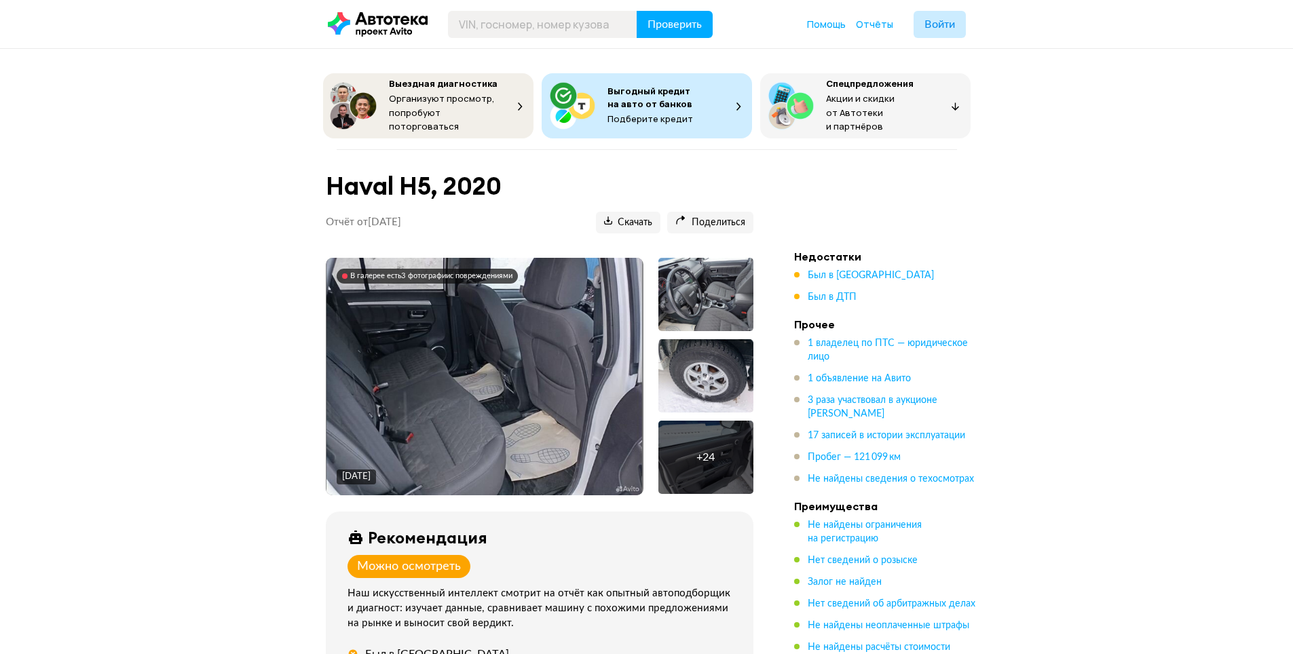
click at [454, 352] on img at bounding box center [483, 376] width 315 height 237
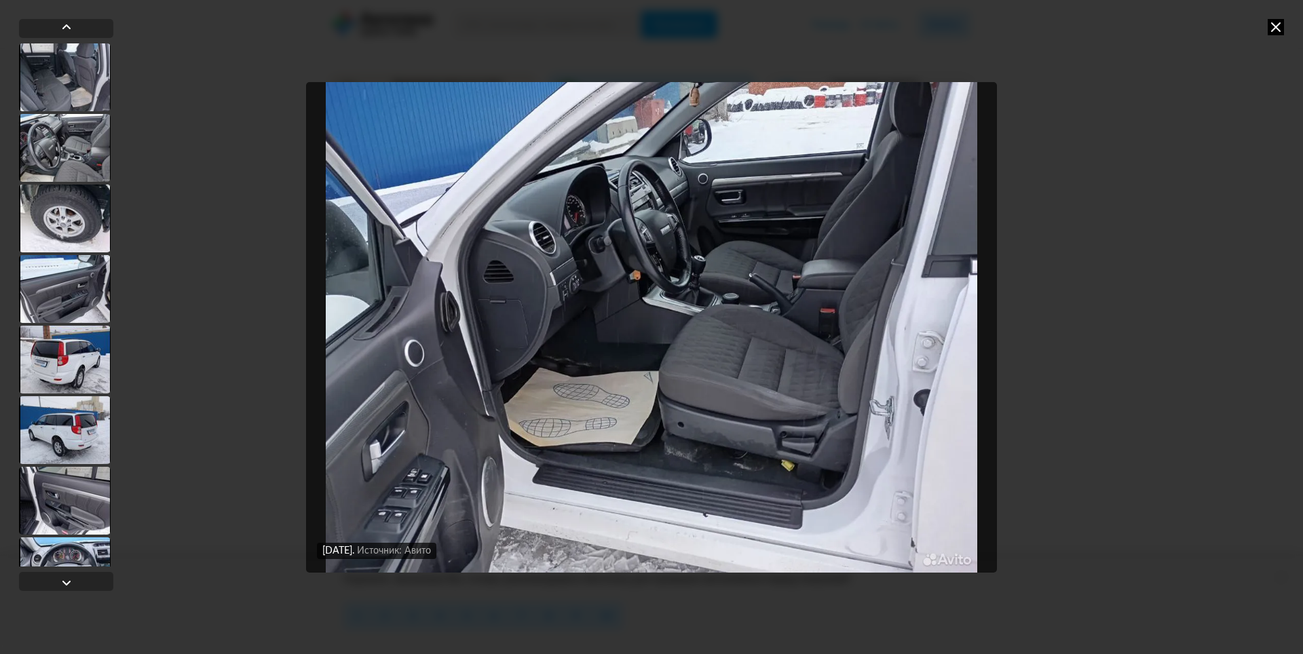
click at [932, 346] on img "Go to Slide 16" at bounding box center [651, 327] width 691 height 491
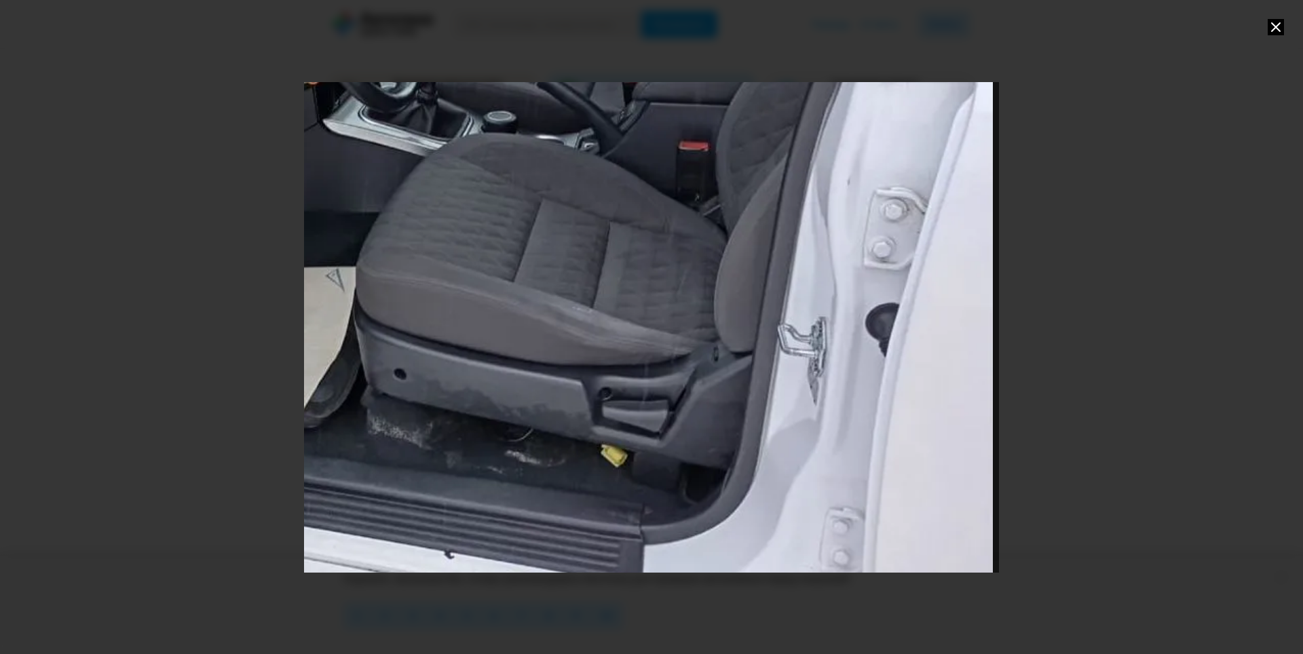
drag, startPoint x: 940, startPoint y: 410, endPoint x: 596, endPoint y: 254, distance: 377.7
click at [596, 254] on div "Go to Slide 16" at bounding box center [342, 179] width 1390 height 981
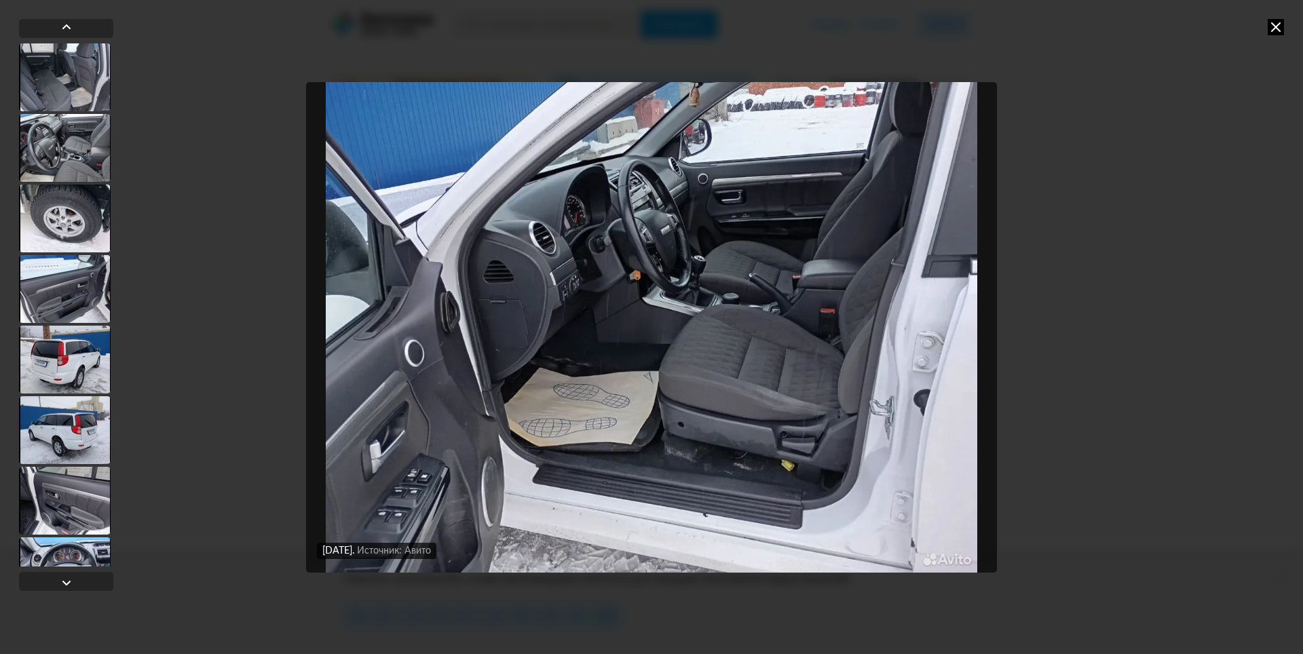
click at [935, 365] on img "Go to Slide 16" at bounding box center [651, 327] width 691 height 491
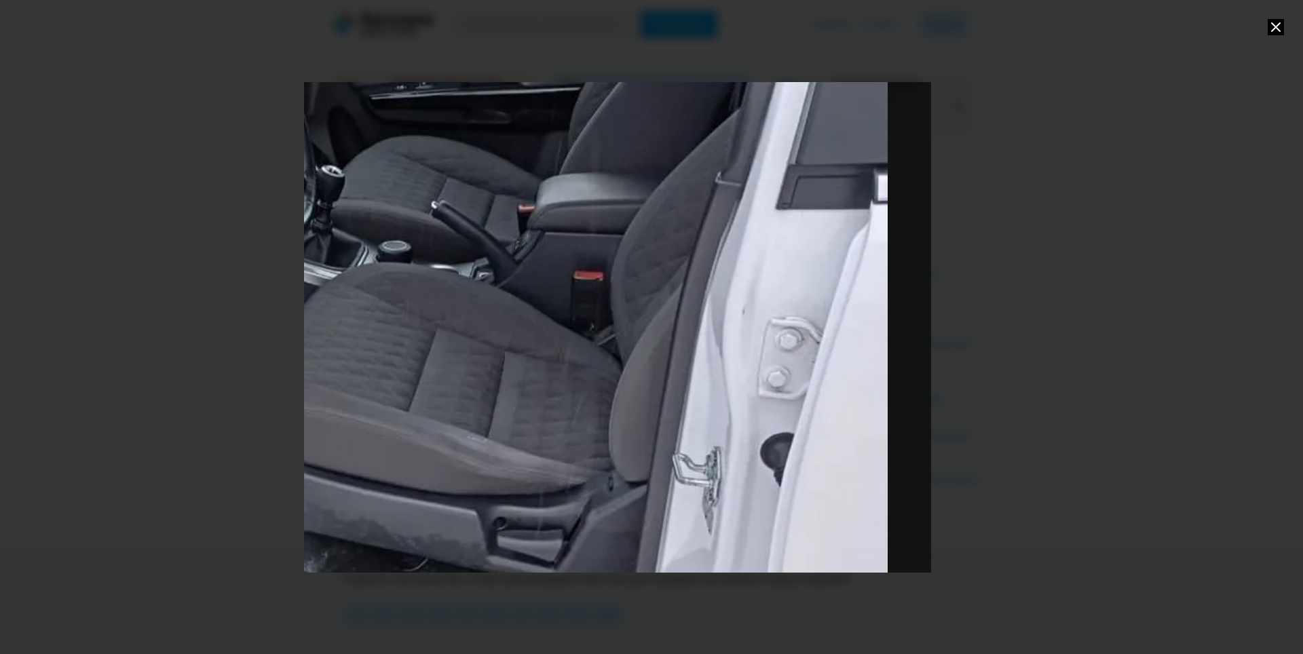
drag, startPoint x: 977, startPoint y: 387, endPoint x: 427, endPoint y: 369, distance: 550.6
click at [427, 369] on div "Go to Slide 16" at bounding box center [236, 308] width 1390 height 981
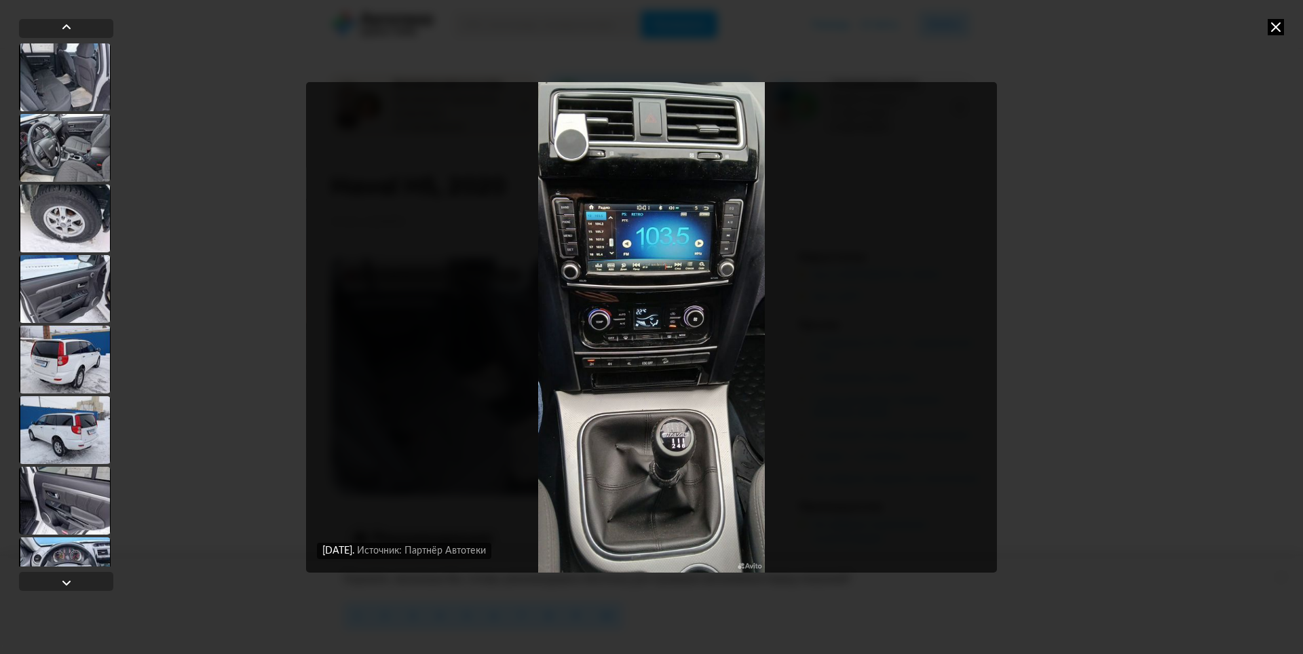
click at [694, 448] on img "Go to Slide 27" at bounding box center [651, 327] width 691 height 491
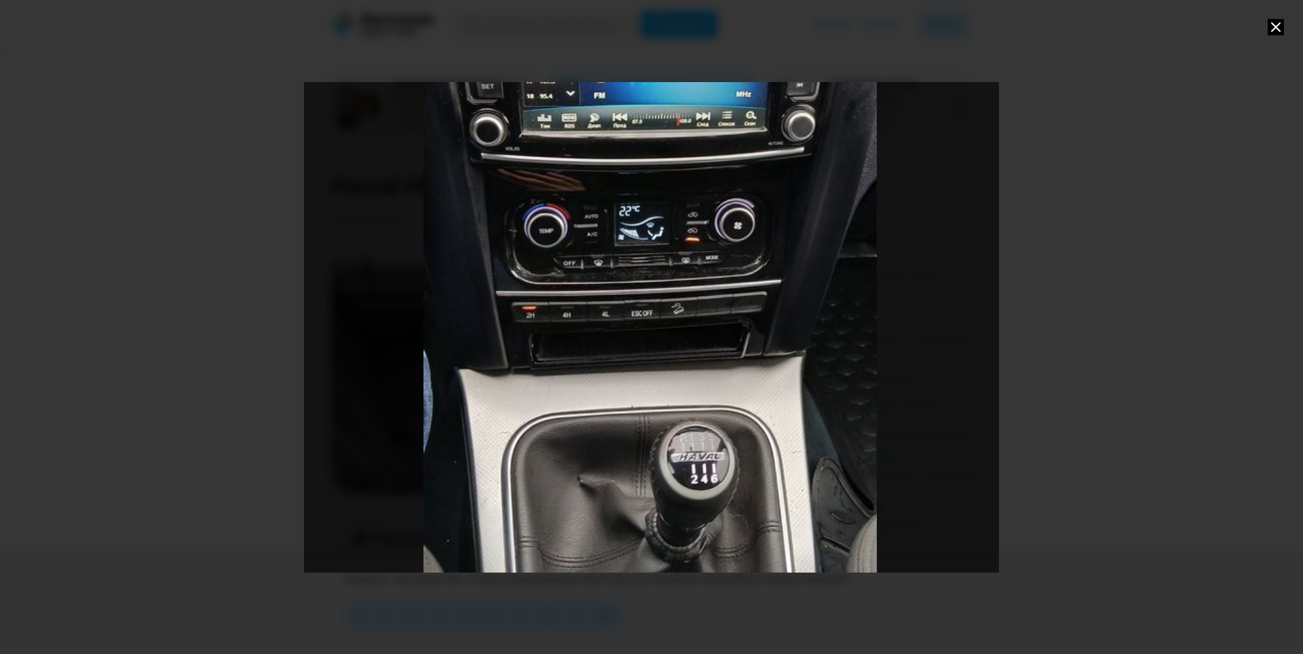
drag, startPoint x: 708, startPoint y: 470, endPoint x: 706, endPoint y: 385, distance: 85.5
click at [706, 385] on div "Go to Slide 27" at bounding box center [650, 241] width 1390 height 981
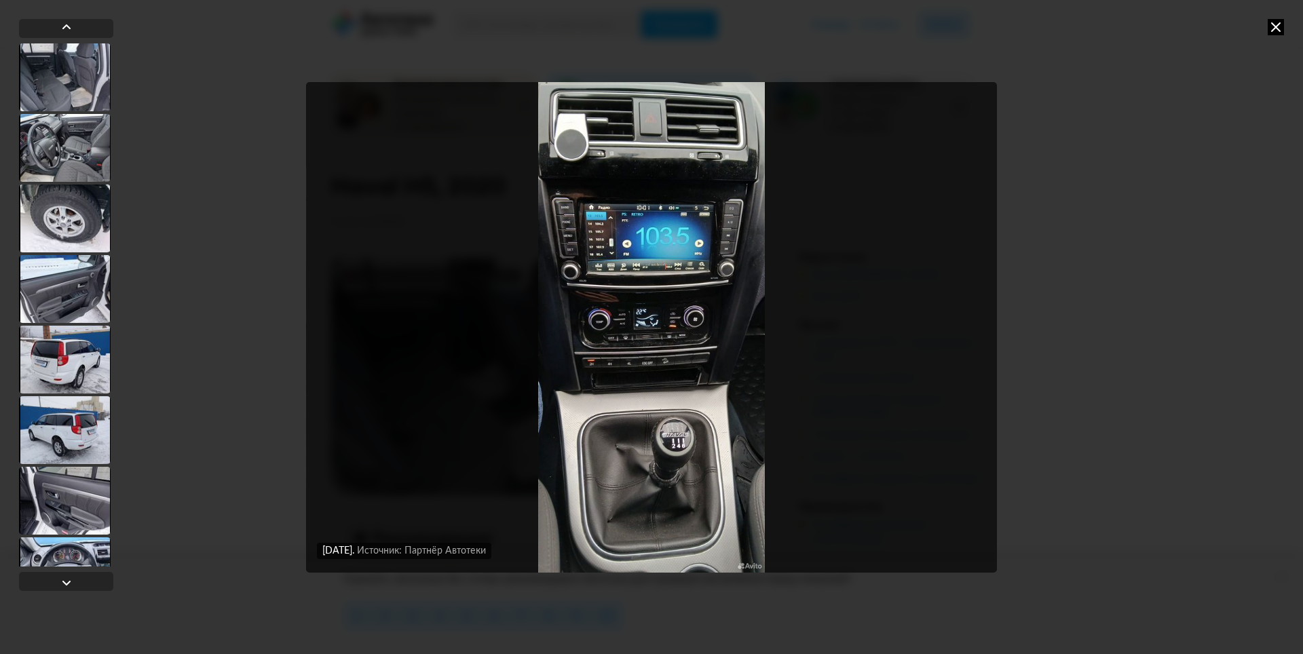
click at [1276, 28] on icon at bounding box center [1275, 27] width 16 height 16
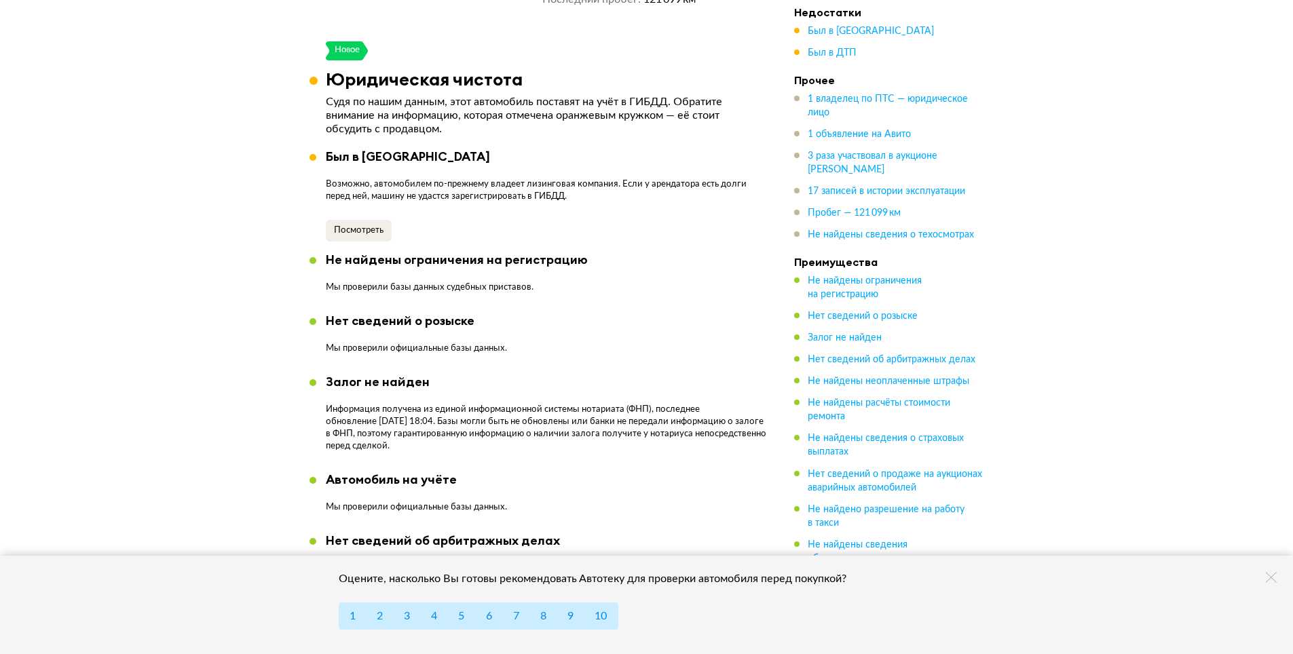
scroll to position [950, 0]
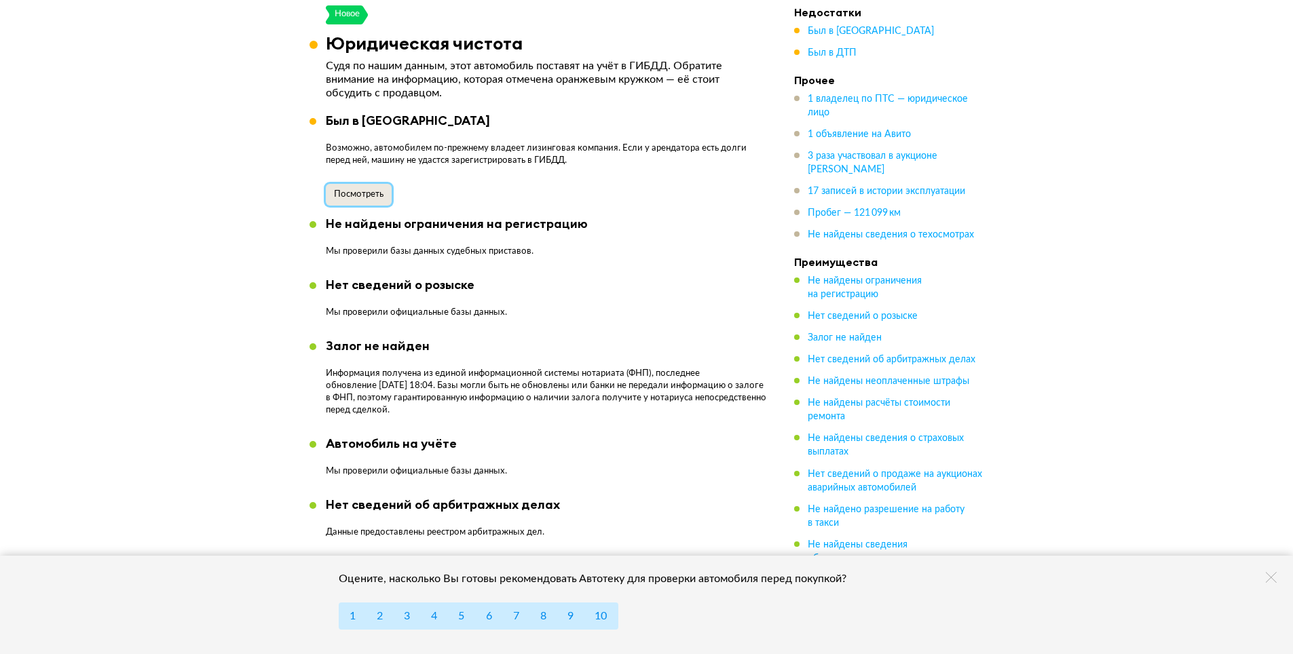
click at [377, 190] on span "Посмотреть" at bounding box center [359, 194] width 50 height 9
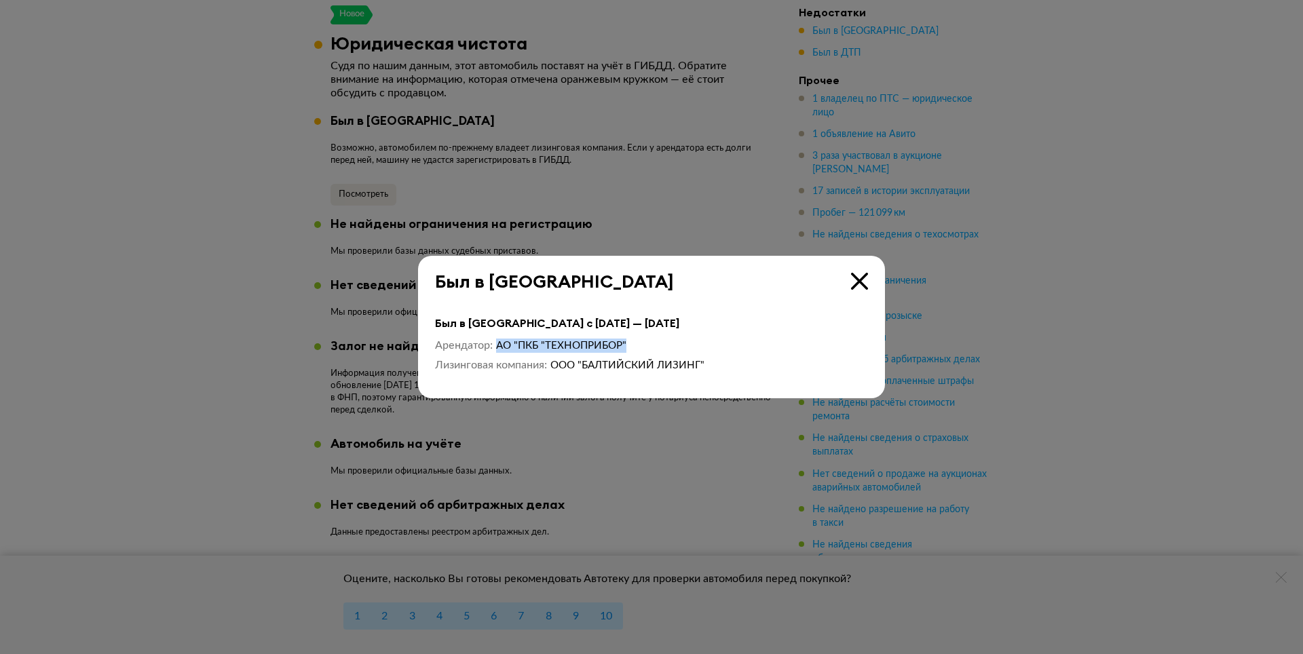
drag, startPoint x: 496, startPoint y: 343, endPoint x: 626, endPoint y: 345, distance: 130.3
click at [626, 345] on span "АО "ПКБ "ТЕХНОПРИБОР"" at bounding box center [561, 346] width 130 height 10
copy span "АО "ПКБ "ТЕХНОПРИБОР""
drag, startPoint x: 1170, startPoint y: 212, endPoint x: 1170, endPoint y: 203, distance: 8.8
click at [1170, 210] on div at bounding box center [651, 327] width 1303 height 654
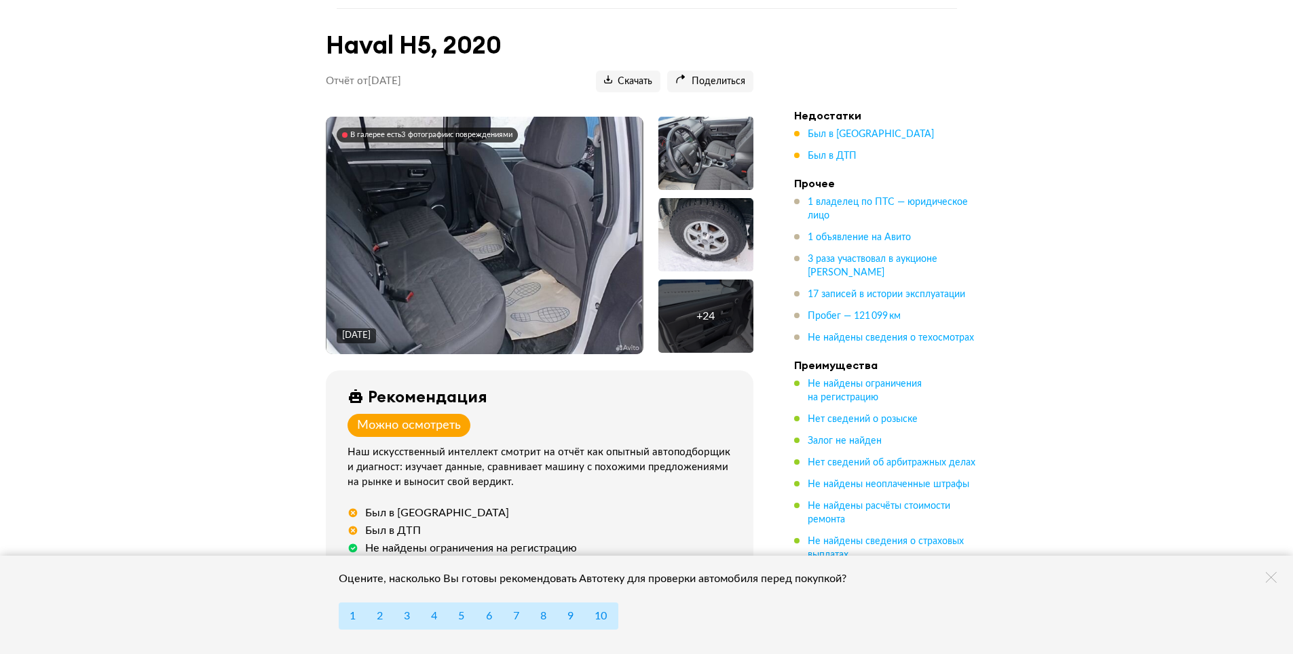
scroll to position [136, 0]
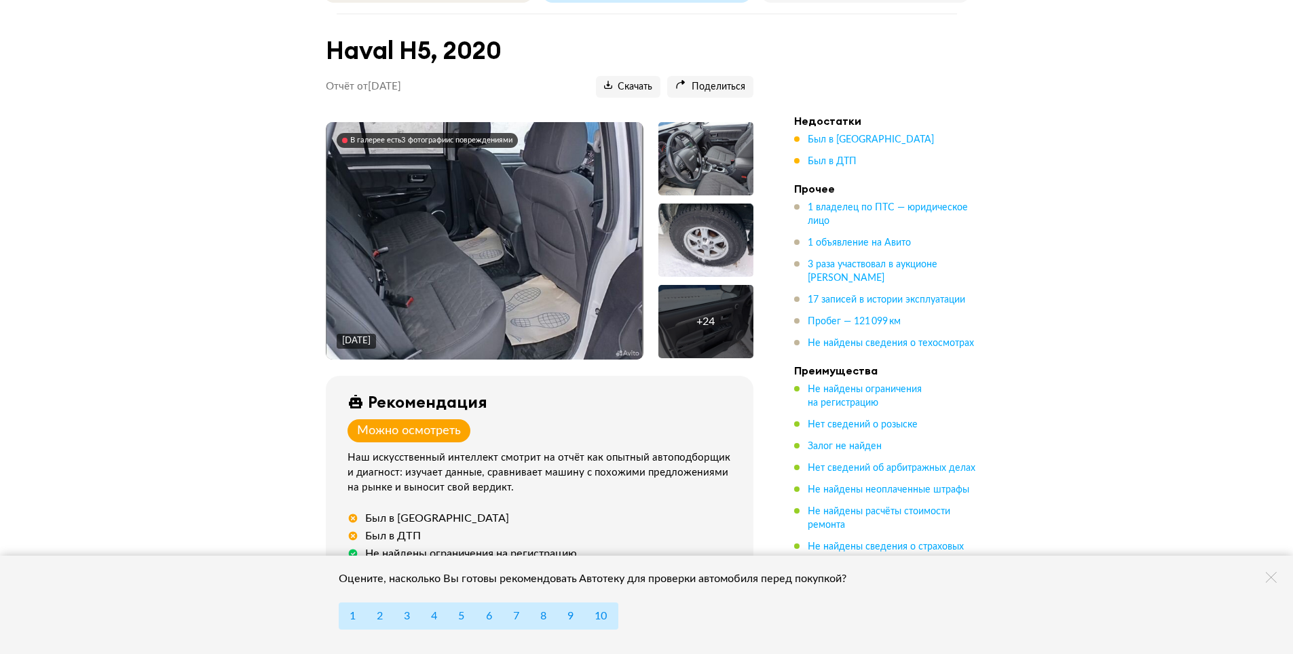
click at [497, 297] on img at bounding box center [483, 240] width 315 height 237
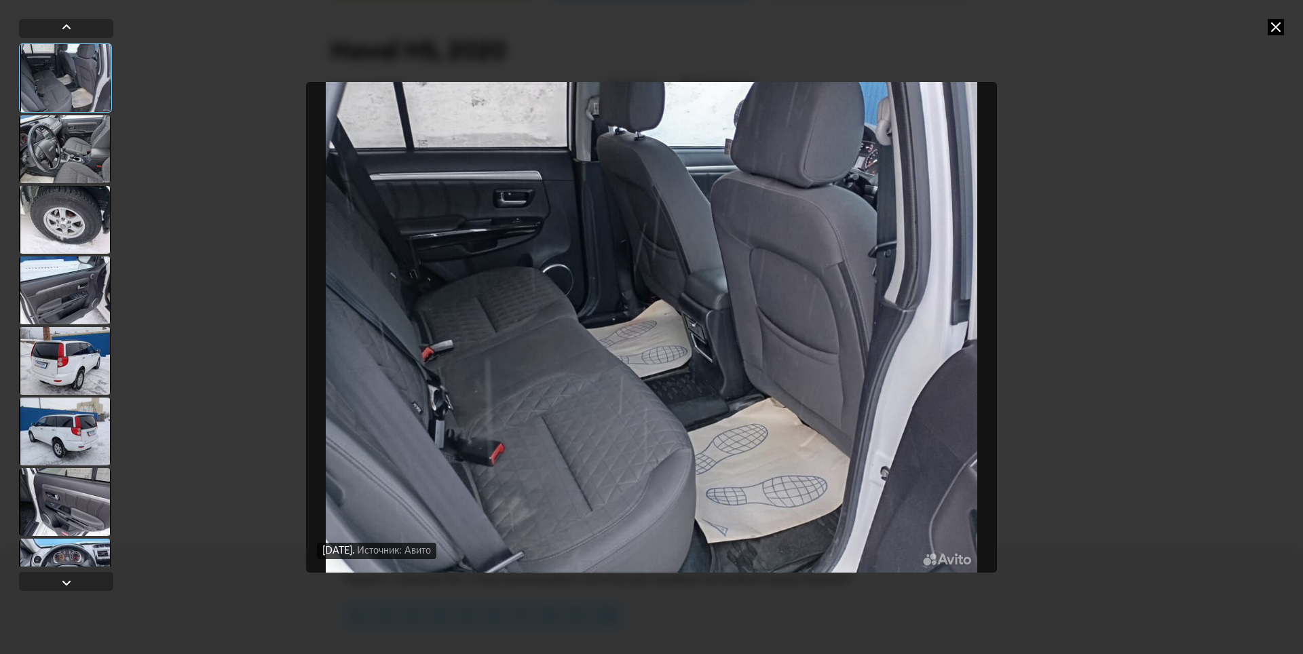
click at [552, 421] on img "Go to Slide 1" at bounding box center [651, 327] width 691 height 491
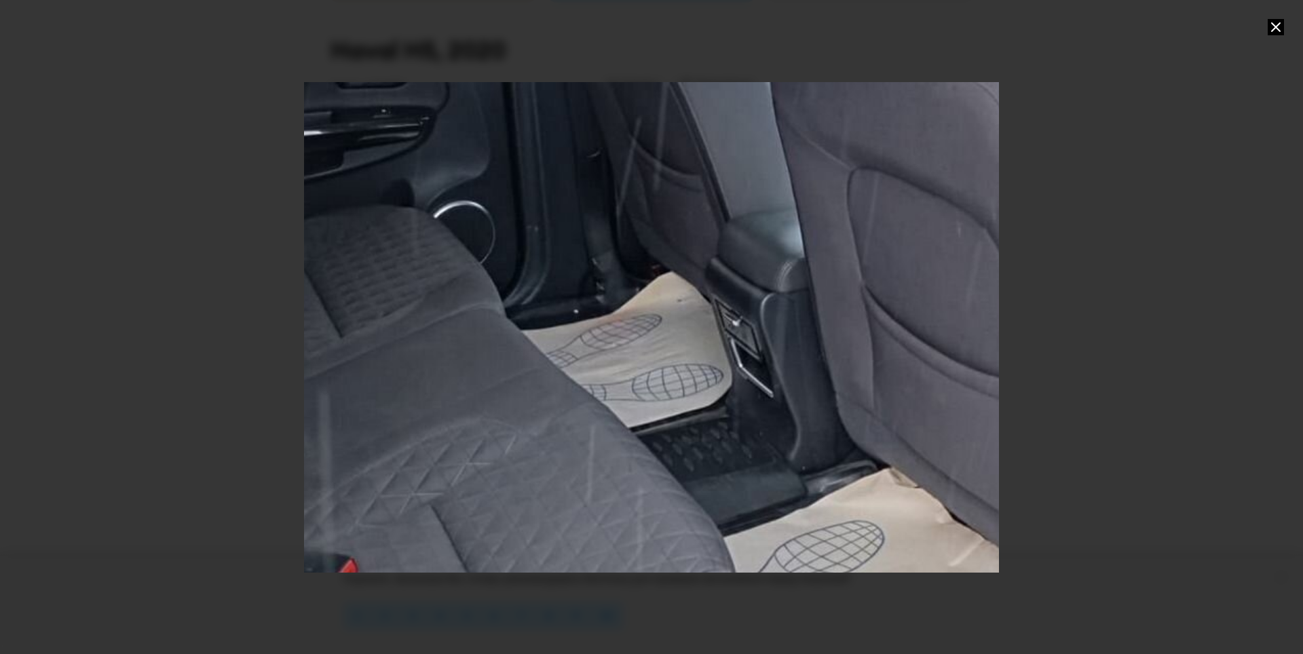
click at [552, 421] on div "Go to Slide 1" at bounding box center [652, 326] width 1390 height 981
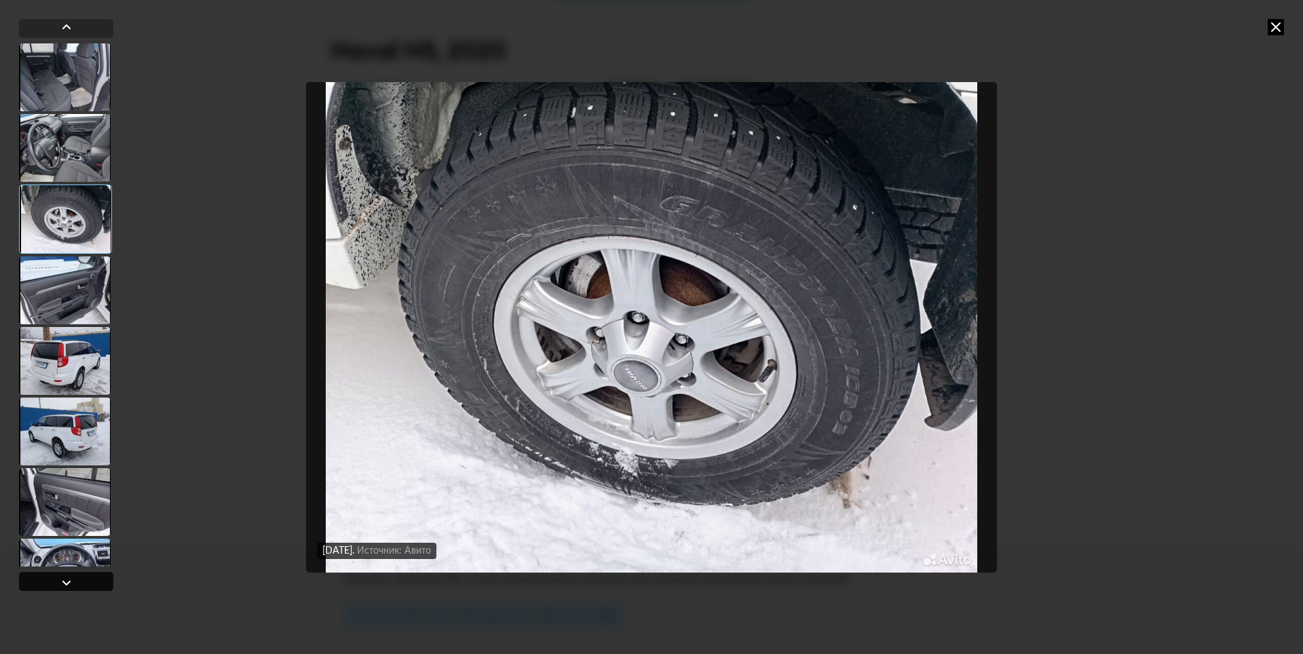
click at [75, 576] on div at bounding box center [66, 581] width 94 height 19
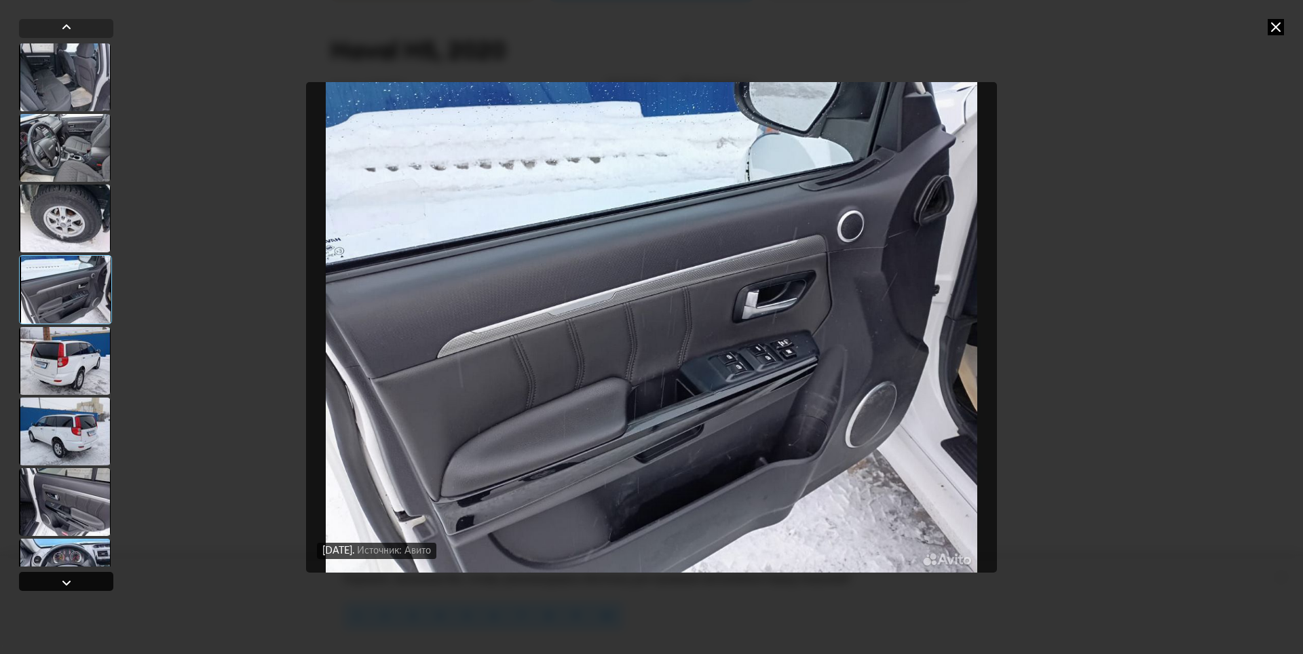
click at [79, 579] on div at bounding box center [66, 581] width 94 height 19
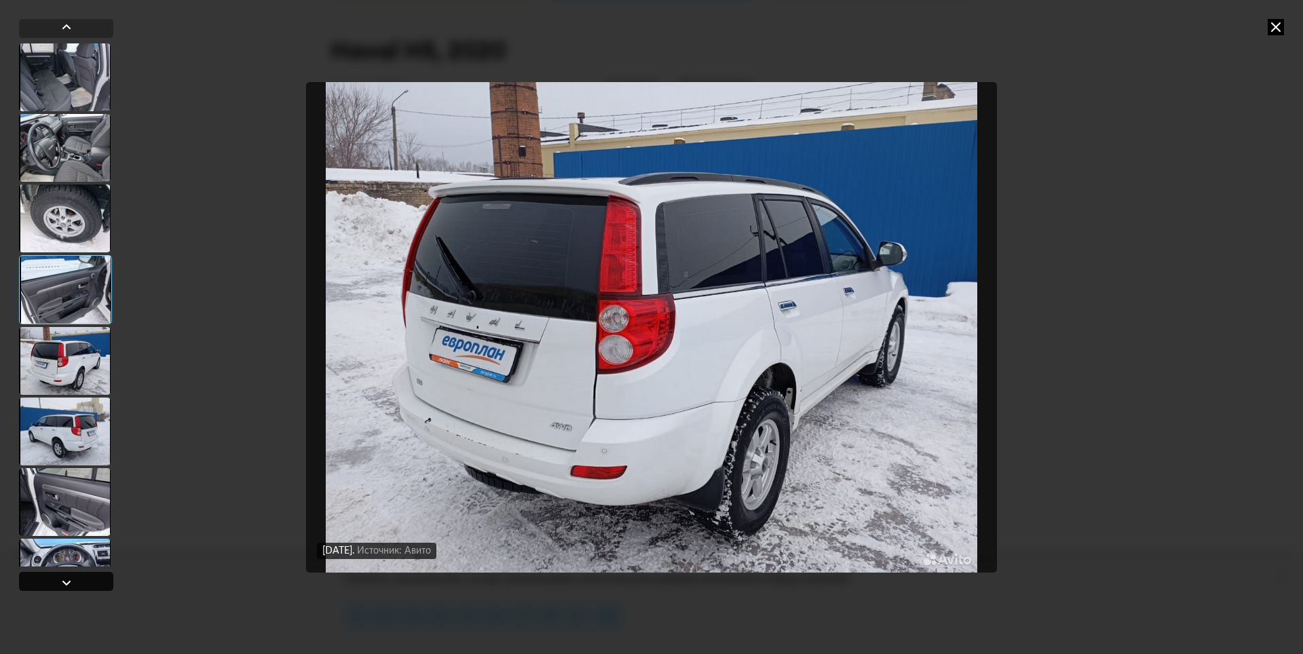
click at [80, 579] on div at bounding box center [66, 581] width 94 height 19
click at [81, 579] on div at bounding box center [66, 581] width 94 height 19
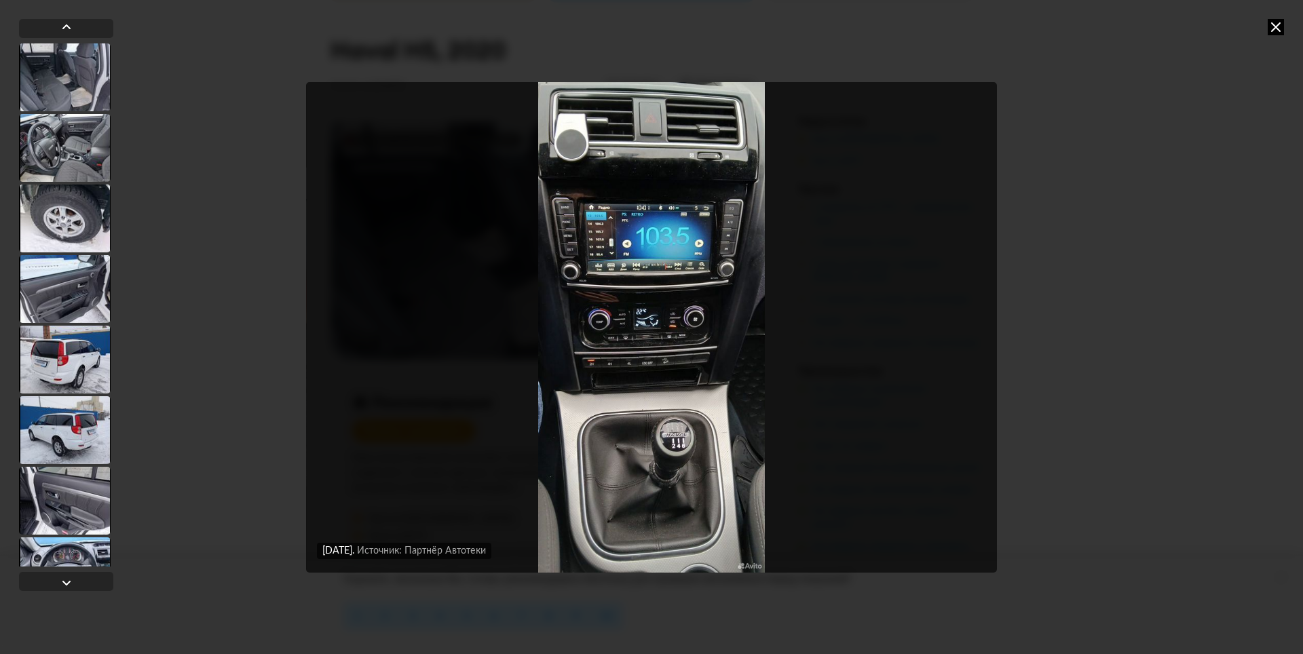
click at [766, 510] on img "Go to Slide 27" at bounding box center [651, 327] width 691 height 491
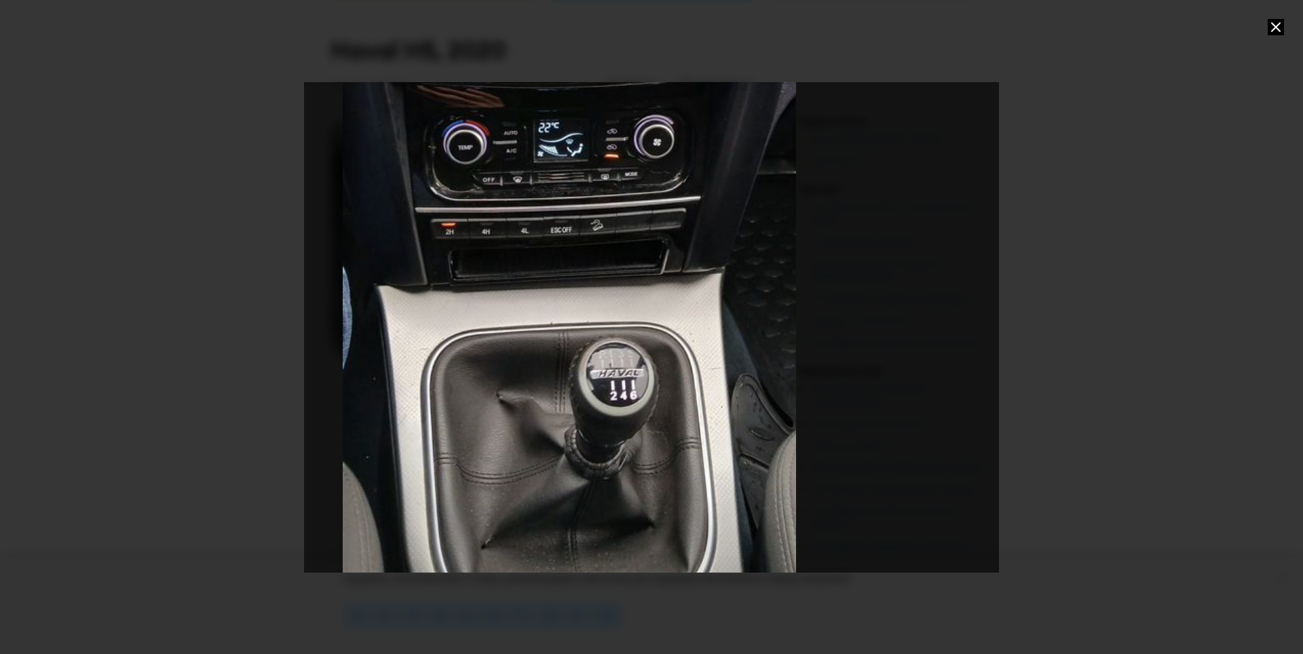
drag, startPoint x: 871, startPoint y: 541, endPoint x: 788, endPoint y: 376, distance: 184.8
click at [788, 376] on div "Go to Slide 27" at bounding box center [569, 158] width 1390 height 981
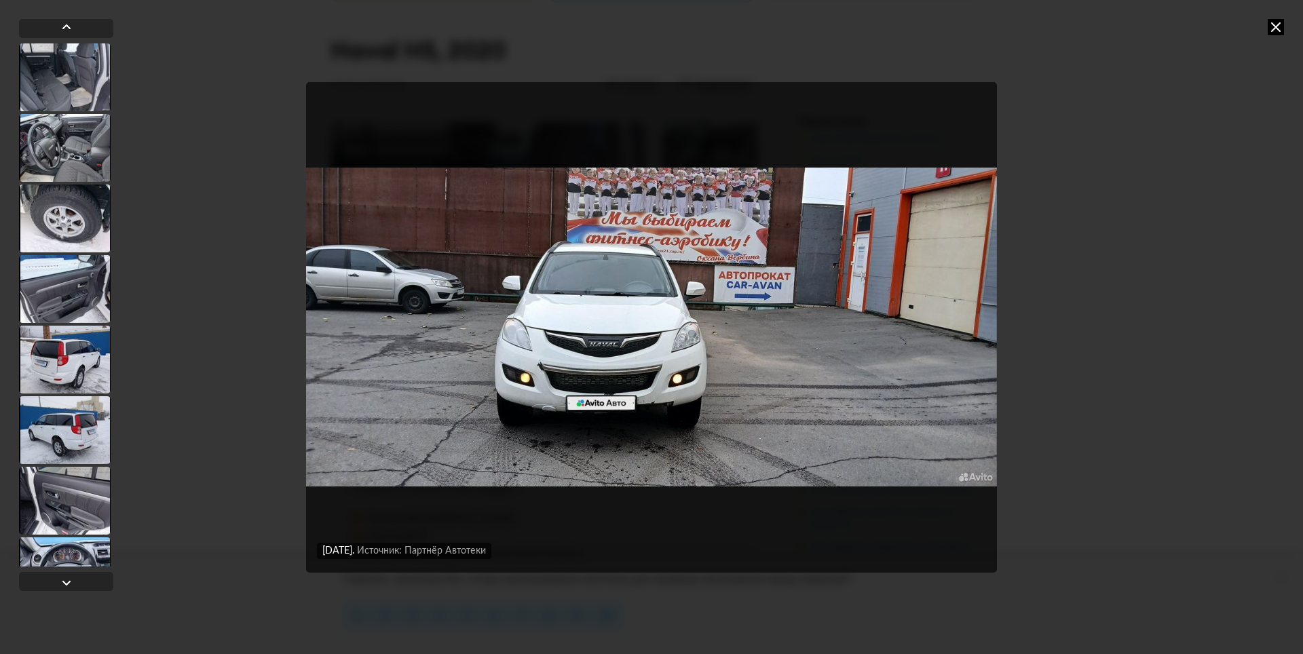
click at [513, 348] on img "Go to Slide 25" at bounding box center [651, 327] width 691 height 491
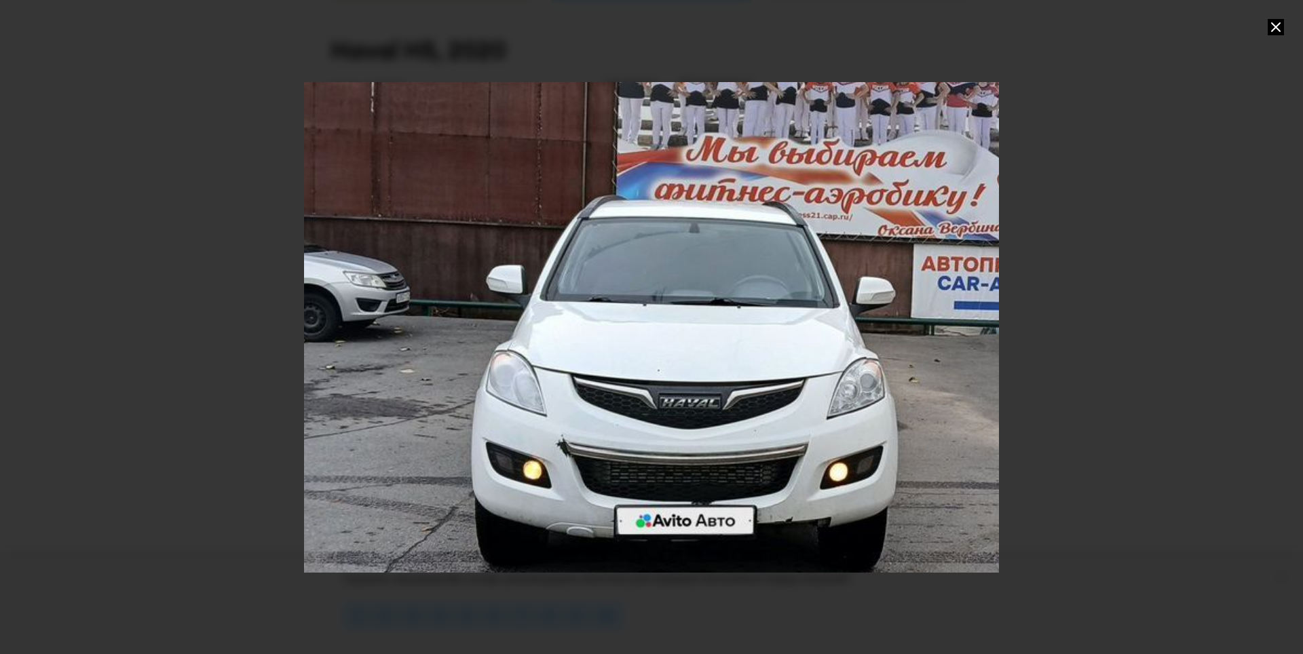
drag, startPoint x: 387, startPoint y: 360, endPoint x: 522, endPoint y: 400, distance: 140.8
click at [522, 400] on div "Go to Slide 25" at bounding box center [787, 367] width 1390 height 981
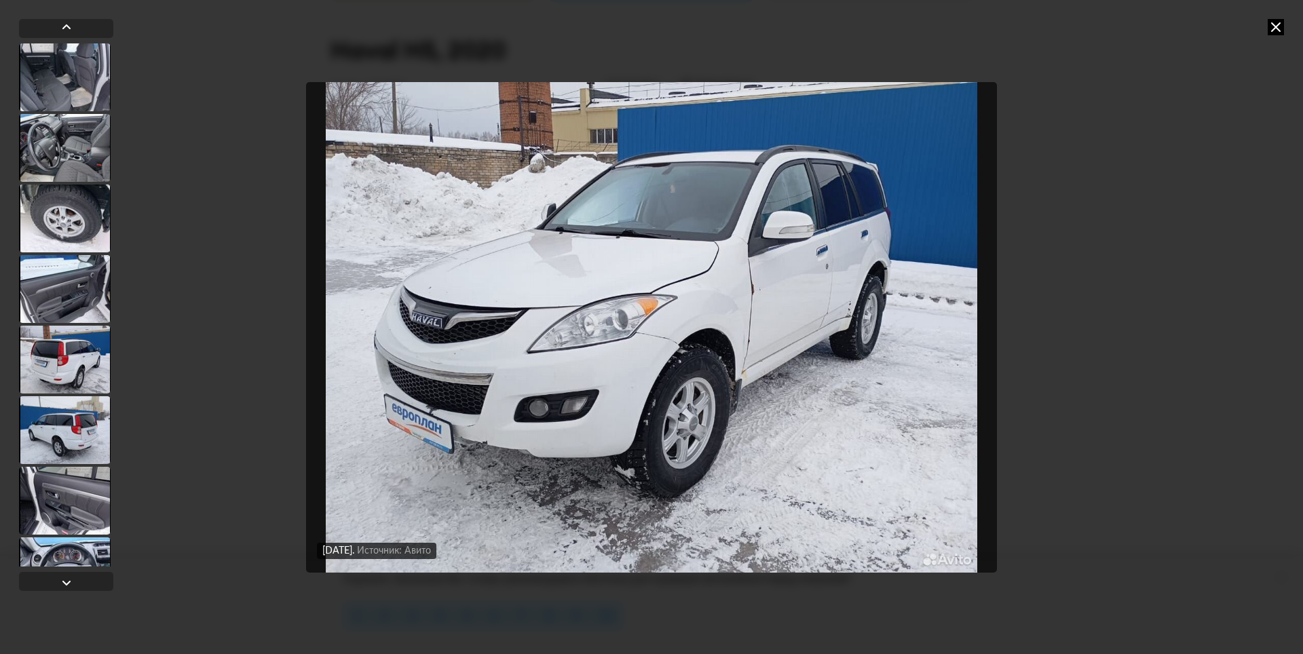
click at [634, 284] on img "Go to Slide 19" at bounding box center [651, 327] width 691 height 491
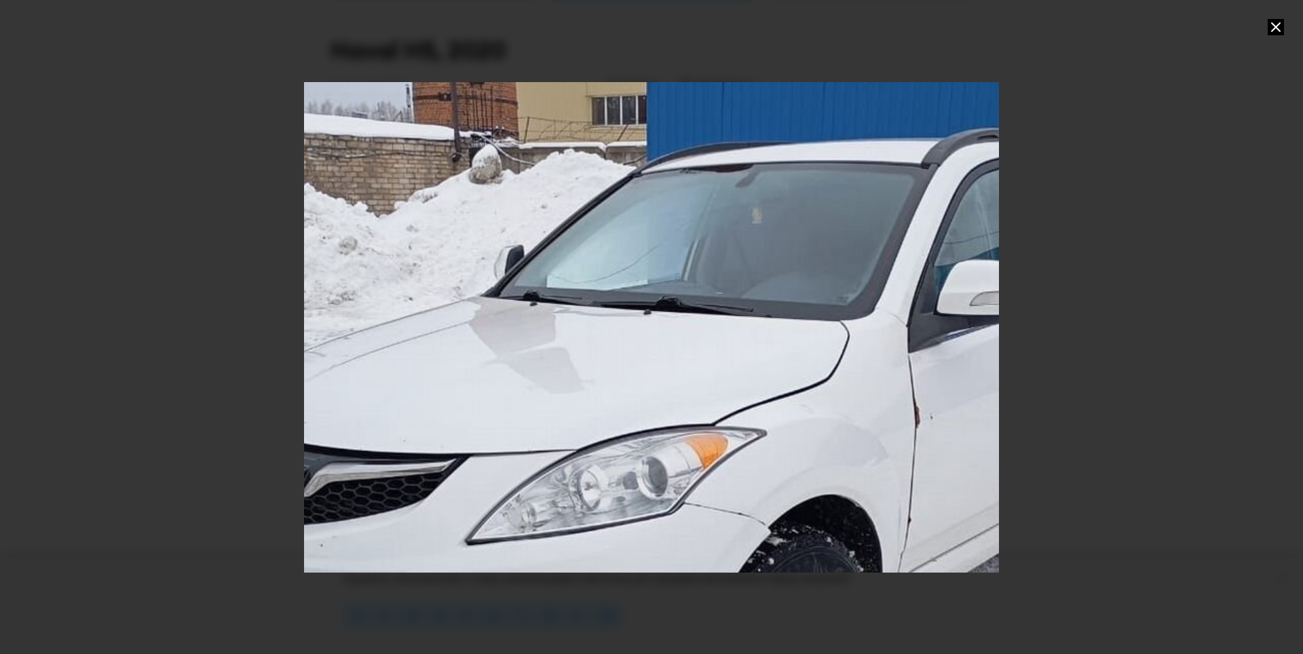
drag, startPoint x: 585, startPoint y: 284, endPoint x: 646, endPoint y: 446, distance: 173.3
click at [646, 446] on div "Go to Slide 19" at bounding box center [715, 492] width 1390 height 981
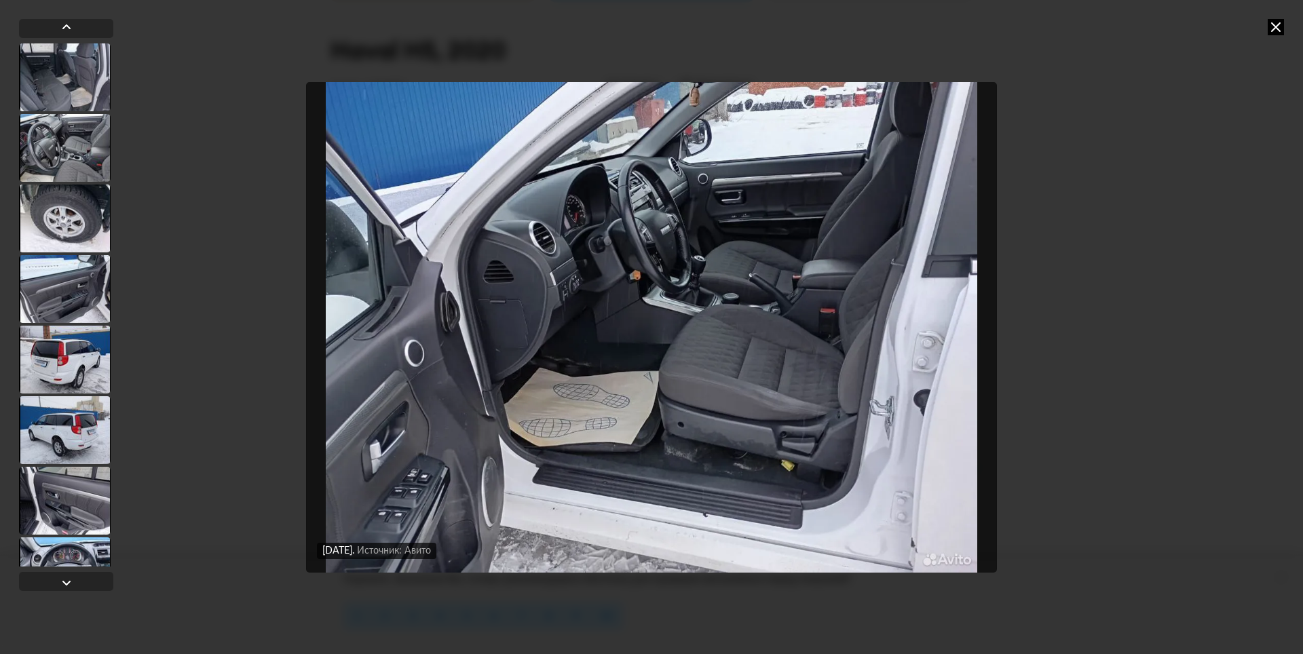
click at [1272, 29] on icon at bounding box center [1275, 27] width 16 height 16
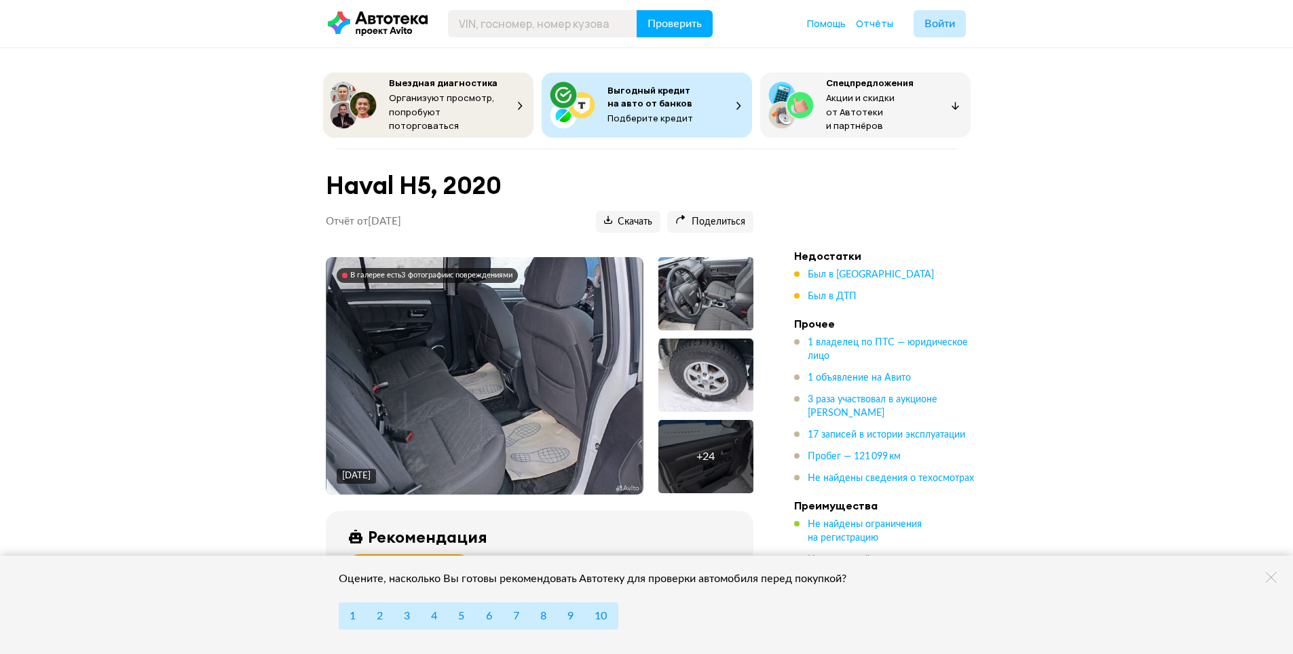
scroll to position [0, 0]
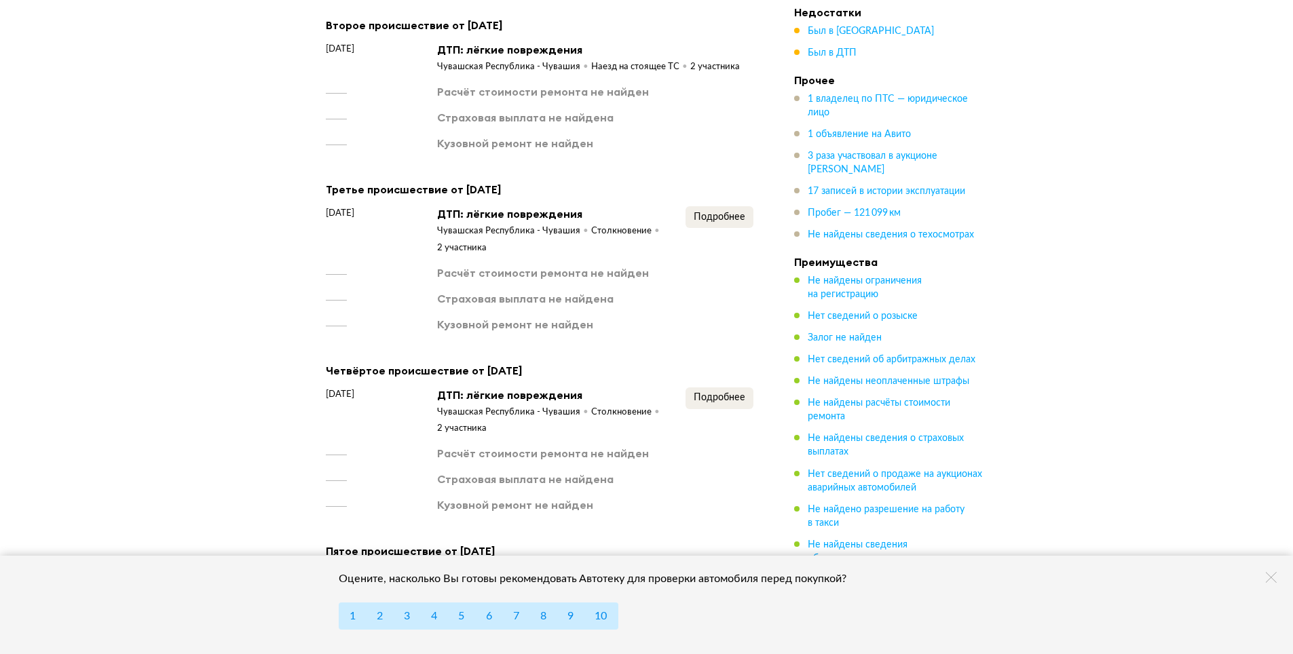
scroll to position [2103, 0]
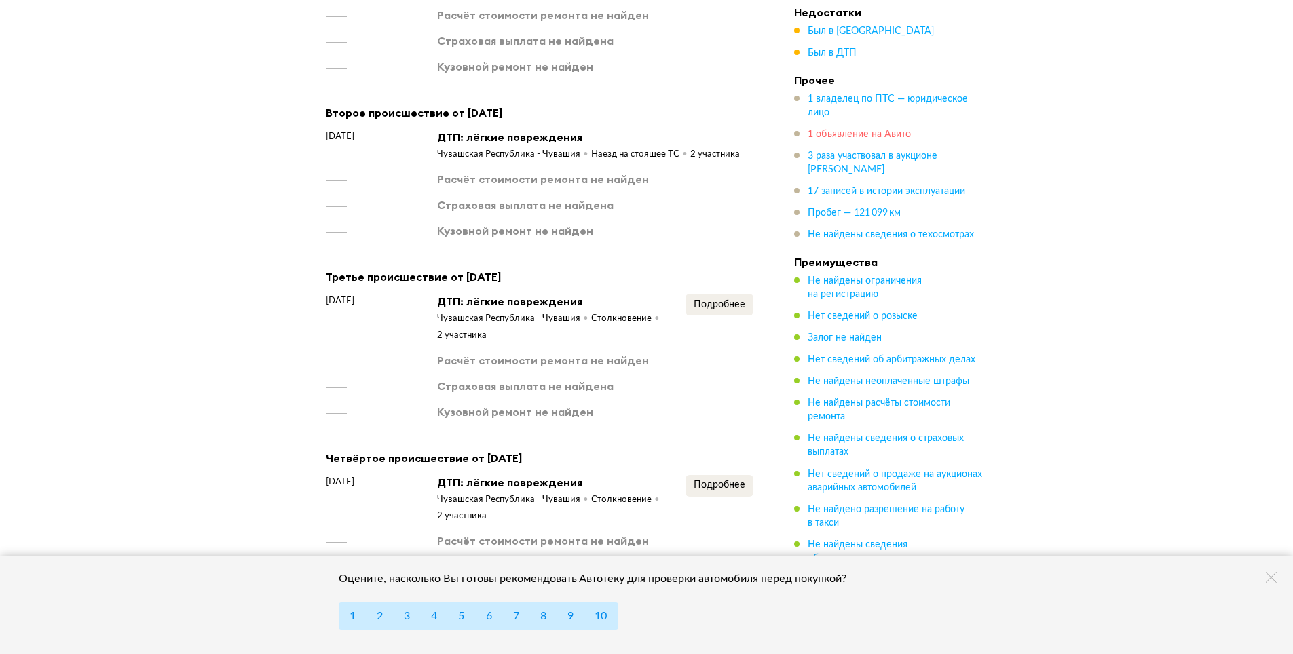
click at [869, 138] on span "1 объявление на Авито" at bounding box center [858, 134] width 103 height 9
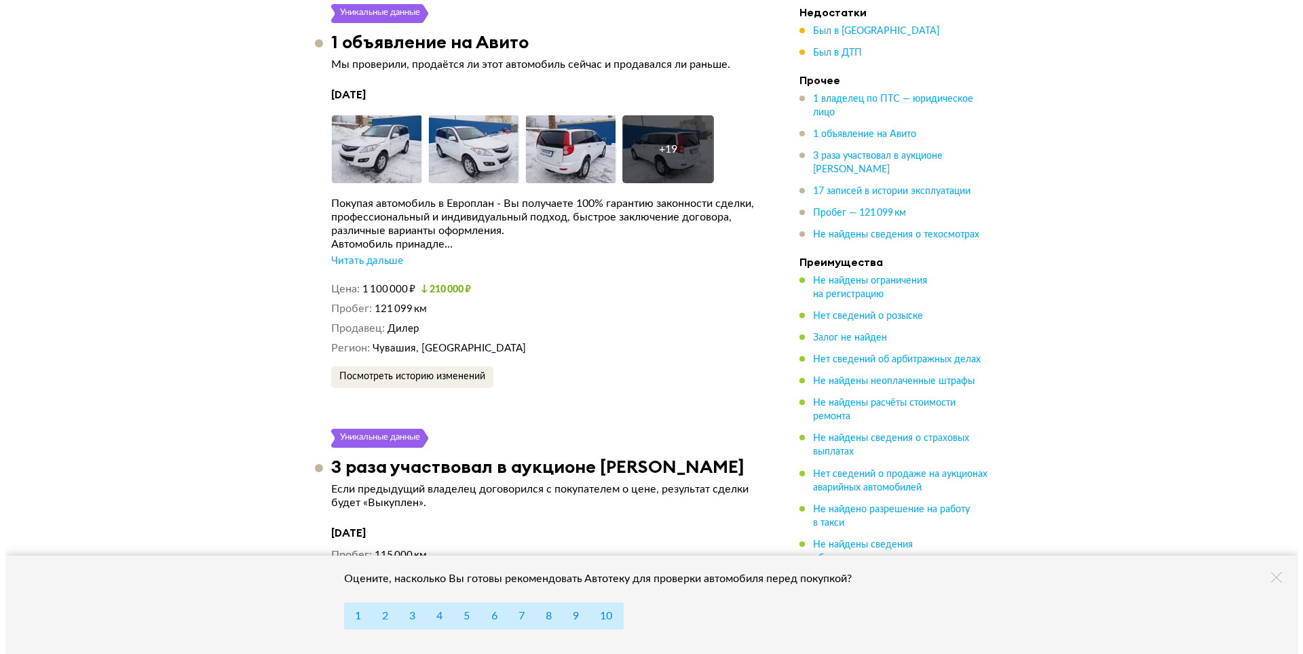
scroll to position [3307, 0]
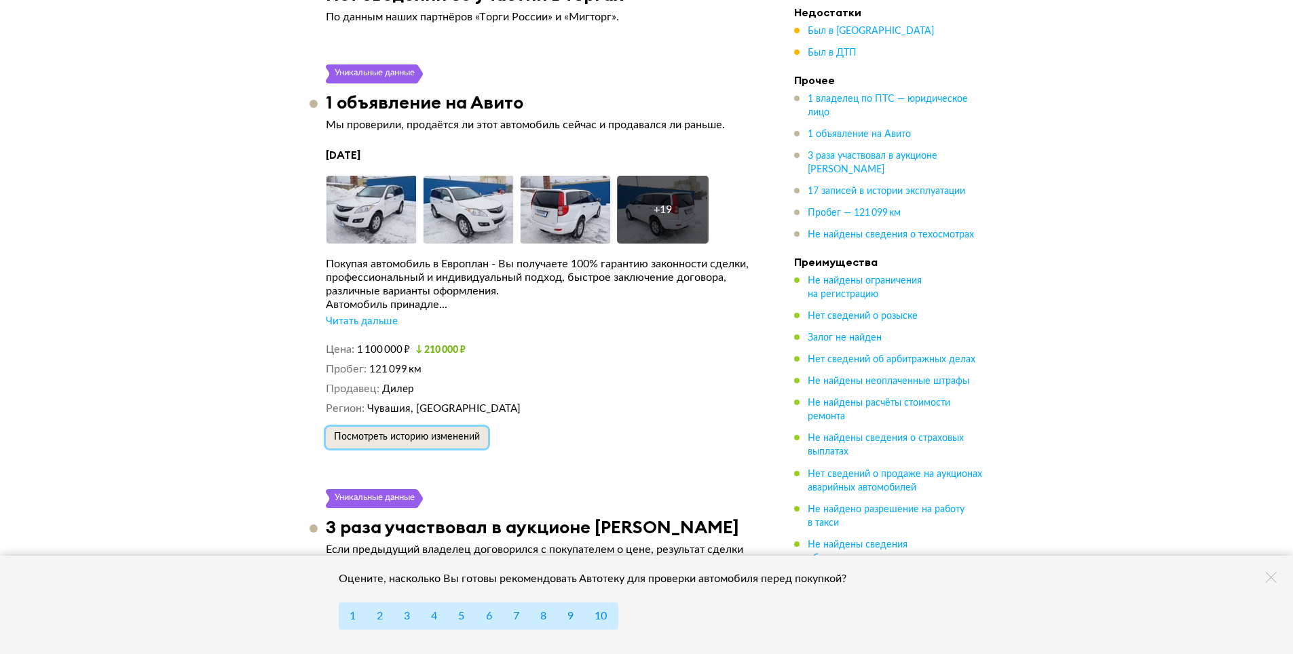
click at [375, 442] on span "Посмотреть историю изменений" at bounding box center [407, 436] width 146 height 9
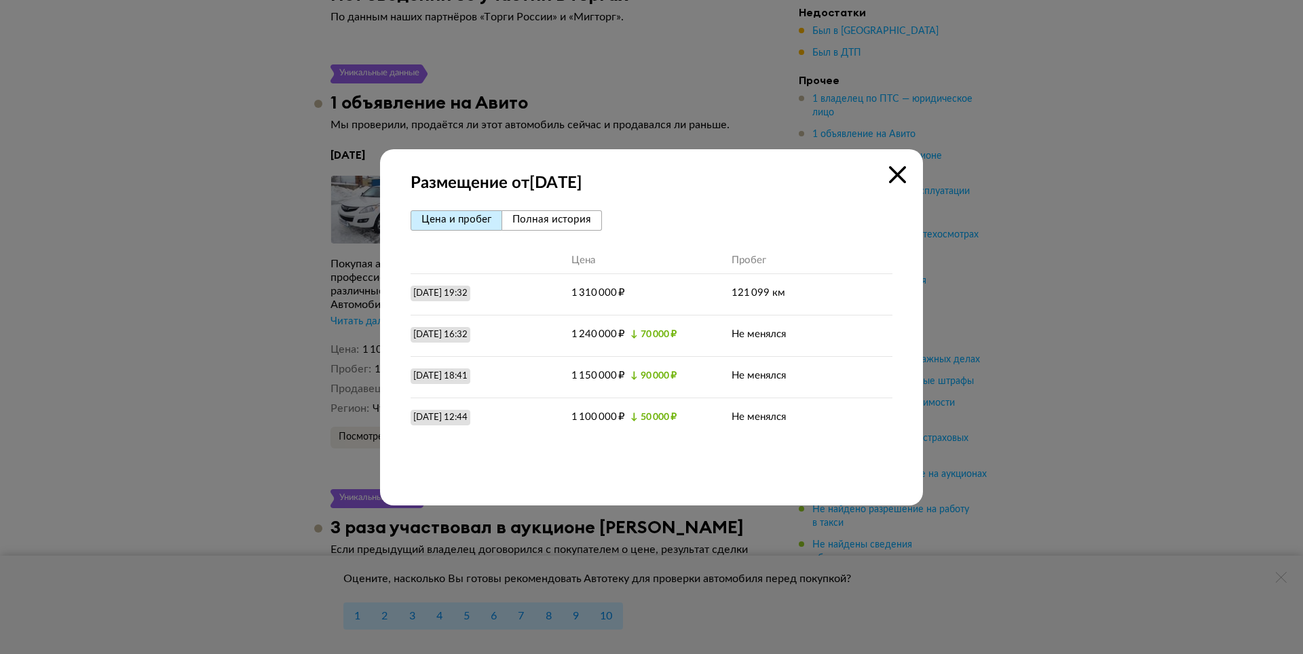
click at [578, 234] on div "Цена и пробег Полная история Цена Пробег [DATE] 19:32 1 310 000 ₽ 121 099 км [D…" at bounding box center [651, 345] width 482 height 271
click at [578, 225] on span "Полная история" at bounding box center [551, 219] width 79 height 10
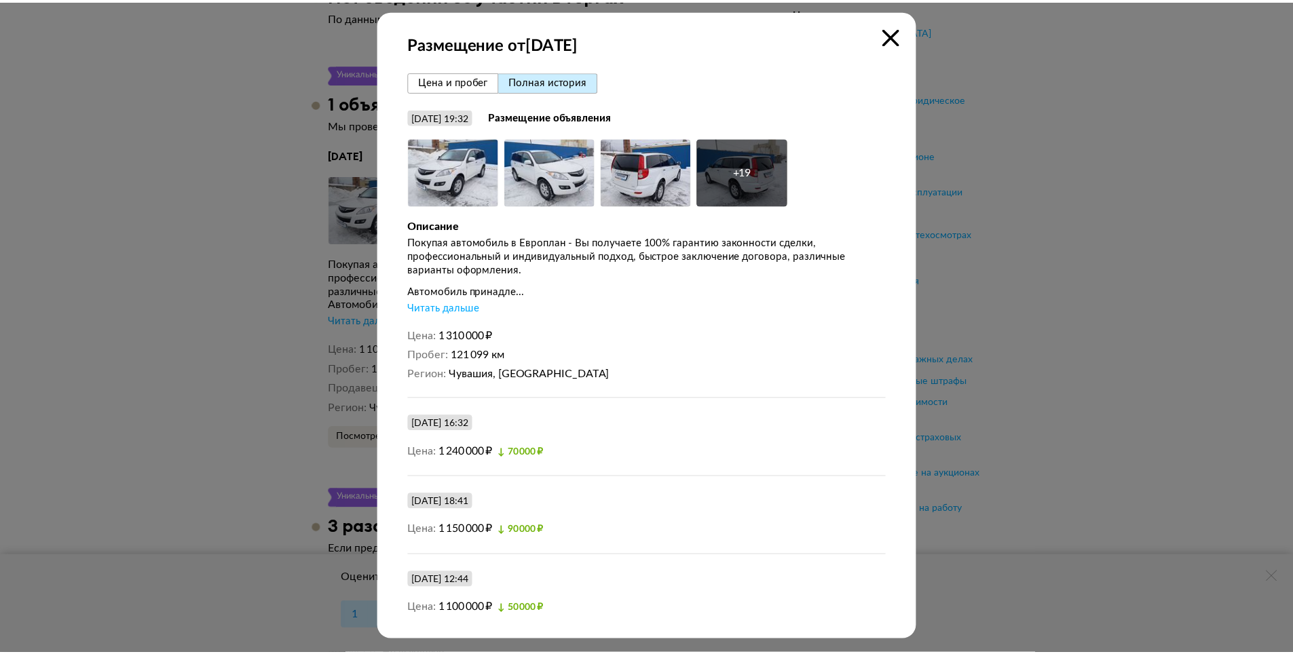
scroll to position [9, 0]
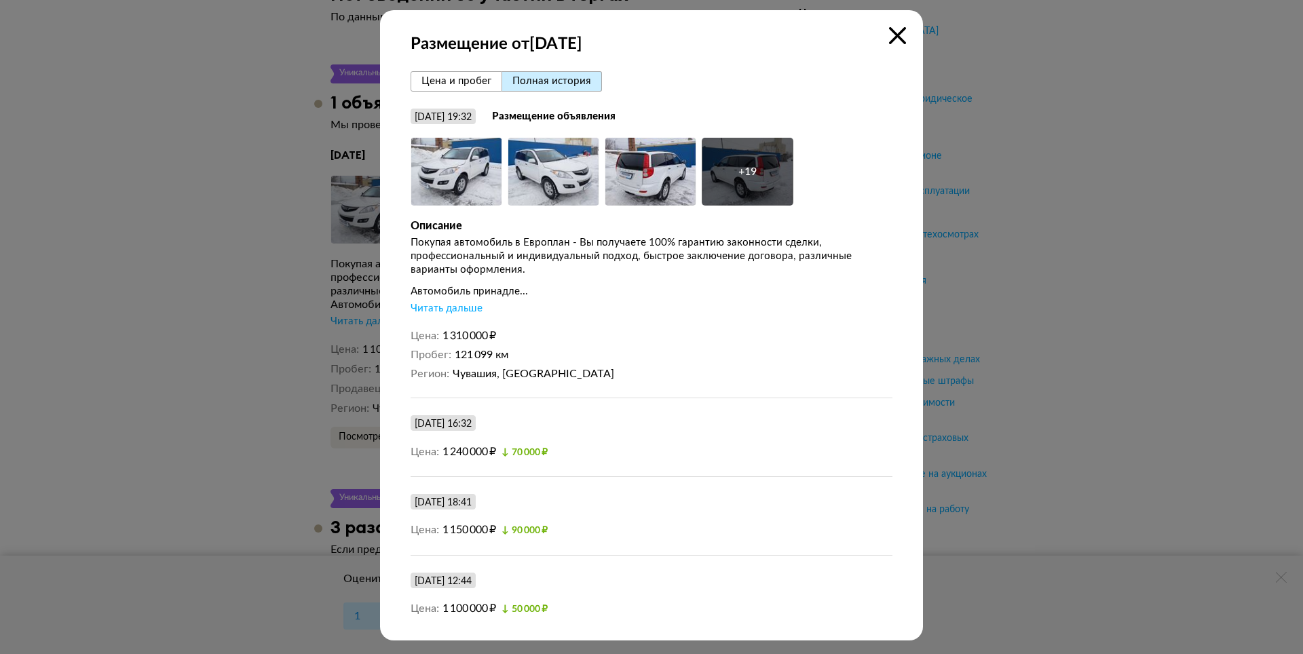
click at [1071, 336] on div at bounding box center [651, 324] width 1303 height 654
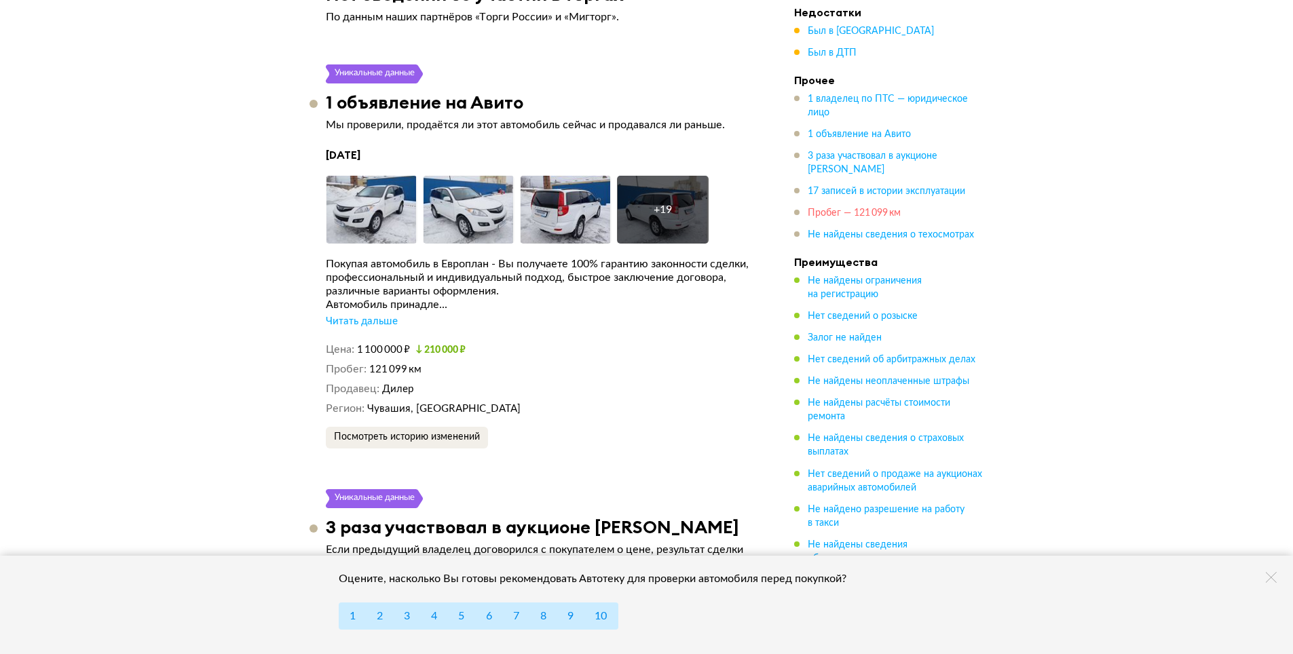
click at [871, 208] on span "Пробег — 121 099 км" at bounding box center [853, 212] width 93 height 9
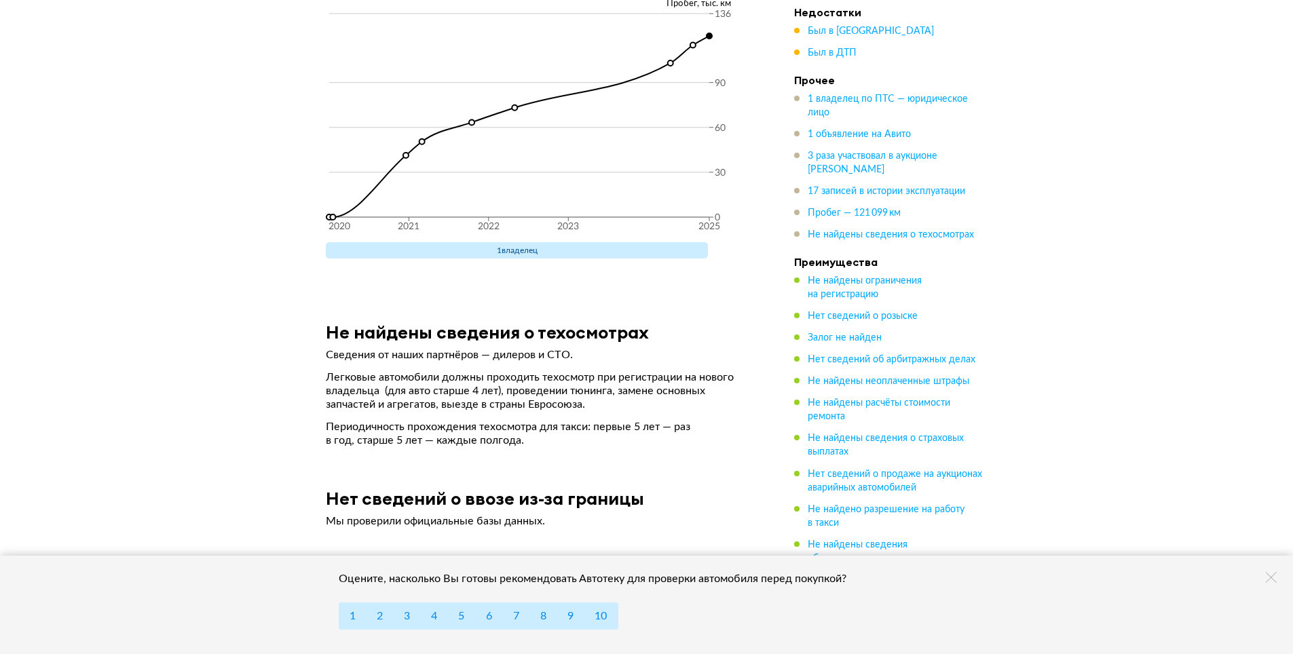
scroll to position [5984, 0]
